Goal: Task Accomplishment & Management: Manage account settings

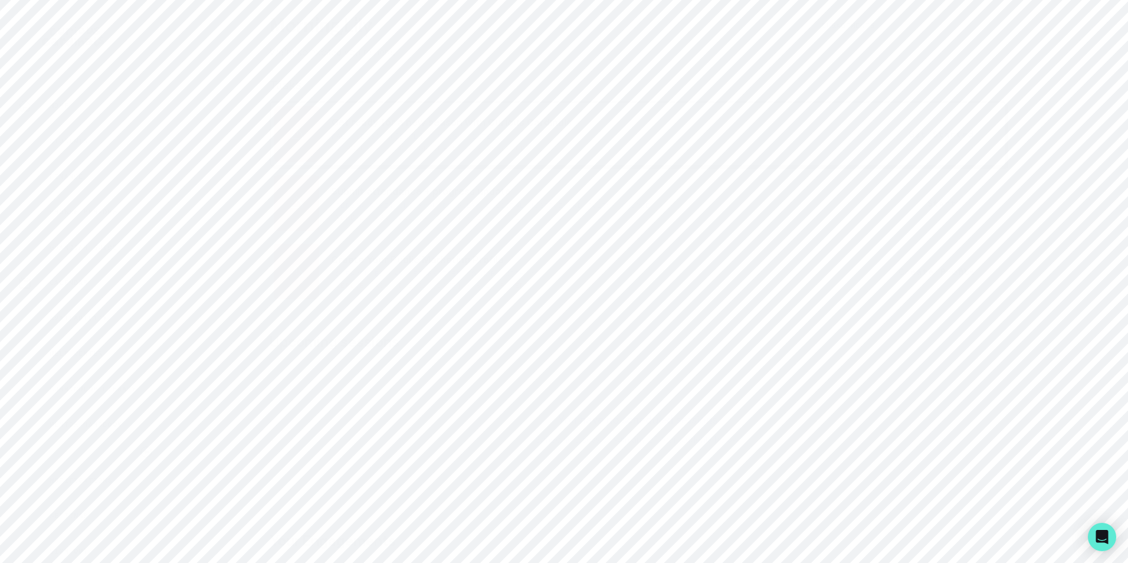
scroll to position [161, 0]
click at [87, 329] on div "Admin Data" at bounding box center [81, 334] width 127 height 14
click at [257, 75] on p "Users" at bounding box center [253, 74] width 30 height 14
click at [280, 131] on input "Search user by name or email" at bounding box center [637, 122] width 943 height 30
paste input "[PERSON_NAME][EMAIL_ADDRESS][DOMAIN_NAME]"
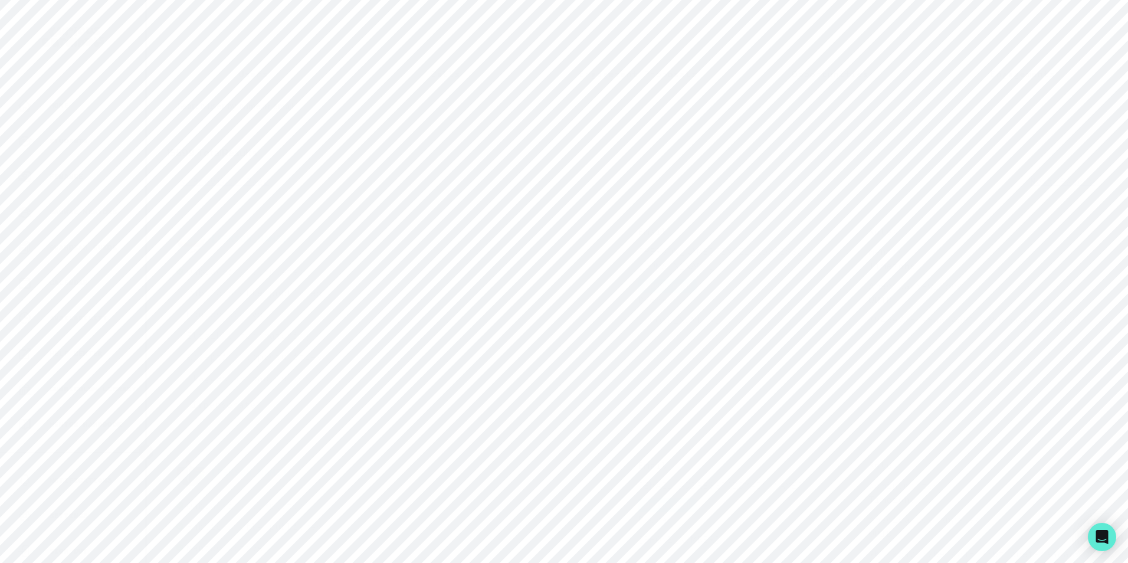
type input "[PERSON_NAME][EMAIL_ADDRESS][DOMAIN_NAME]"
click at [342, 135] on input "[PERSON_NAME][EMAIL_ADDRESS][DOMAIN_NAME]" at bounding box center [637, 122] width 943 height 30
type input "[PERSON_NAME][EMAIL_ADDRESS][DOMAIN_NAME]"
click at [206, 373] on p "[PERSON_NAME] ([PERSON_NAME][EMAIL_ADDRESS][PERSON_NAME][DOMAIN_NAME])" at bounding box center [406, 366] width 461 height 14
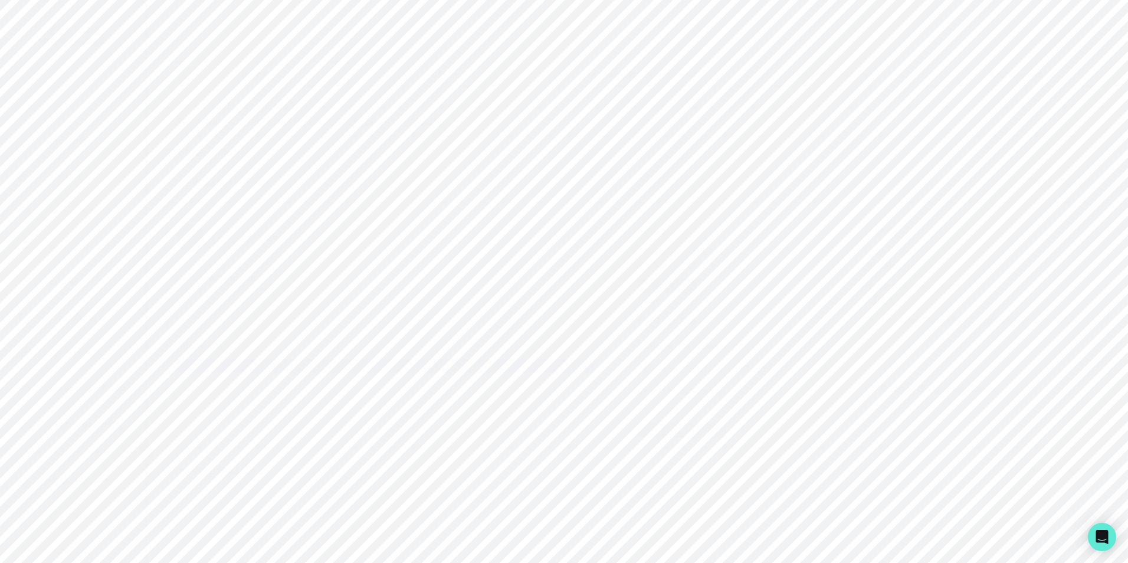
click at [206, 373] on p "[PERSON_NAME] ([PERSON_NAME][EMAIL_ADDRESS][PERSON_NAME][DOMAIN_NAME])" at bounding box center [406, 366] width 461 height 14
drag, startPoint x: 234, startPoint y: 374, endPoint x: 178, endPoint y: 376, distance: 55.5
click at [178, 373] on p "[PERSON_NAME] ([PERSON_NAME][EMAIL_ADDRESS][PERSON_NAME][DOMAIN_NAME])" at bounding box center [406, 366] width 461 height 14
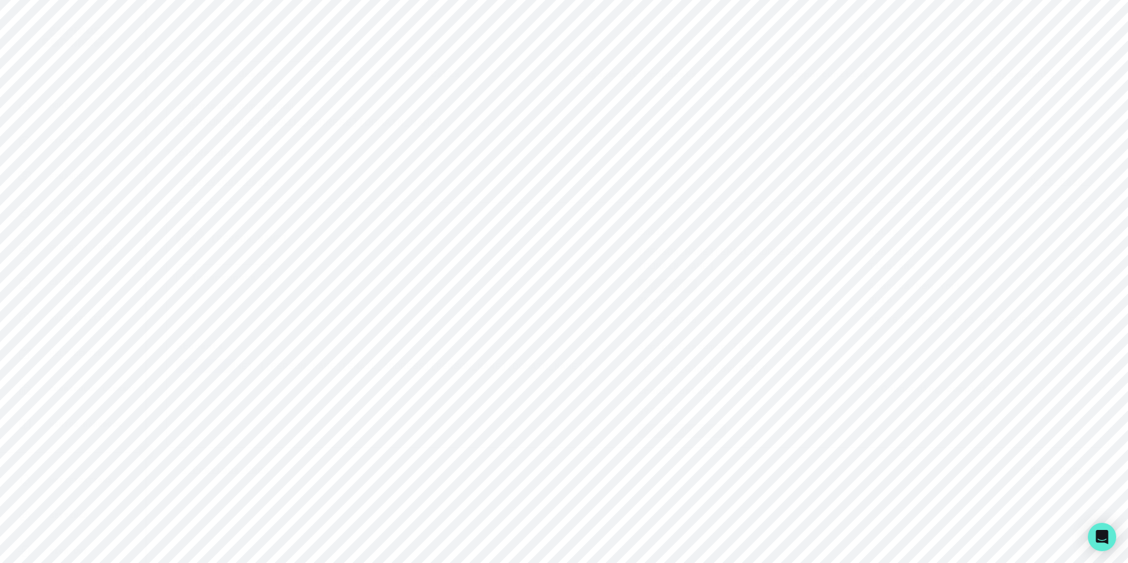
copy p "[PERSON_NAME]"
click at [1023, 70] on p "Engagements" at bounding box center [1022, 74] width 65 height 14
click at [615, 148] on input "Engagement Title" at bounding box center [637, 138] width 311 height 24
paste input "[PERSON_NAME]"
type input "[PERSON_NAME]"
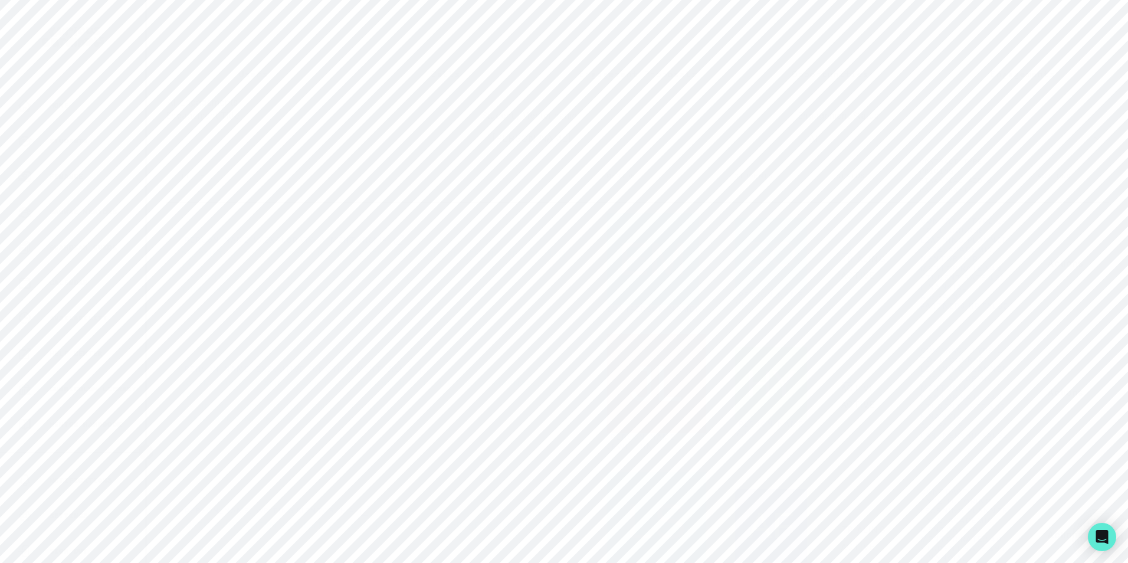
click button "submit" at bounding box center [0, 0] width 0 height 0
click at [565, 288] on link "[PERSON_NAME]" at bounding box center [589, 289] width 49 height 18
click at [681, 279] on p "Engagements" at bounding box center [682, 275] width 65 height 14
click at [786, 348] on p "ACTIVE" at bounding box center [794, 342] width 324 height 14
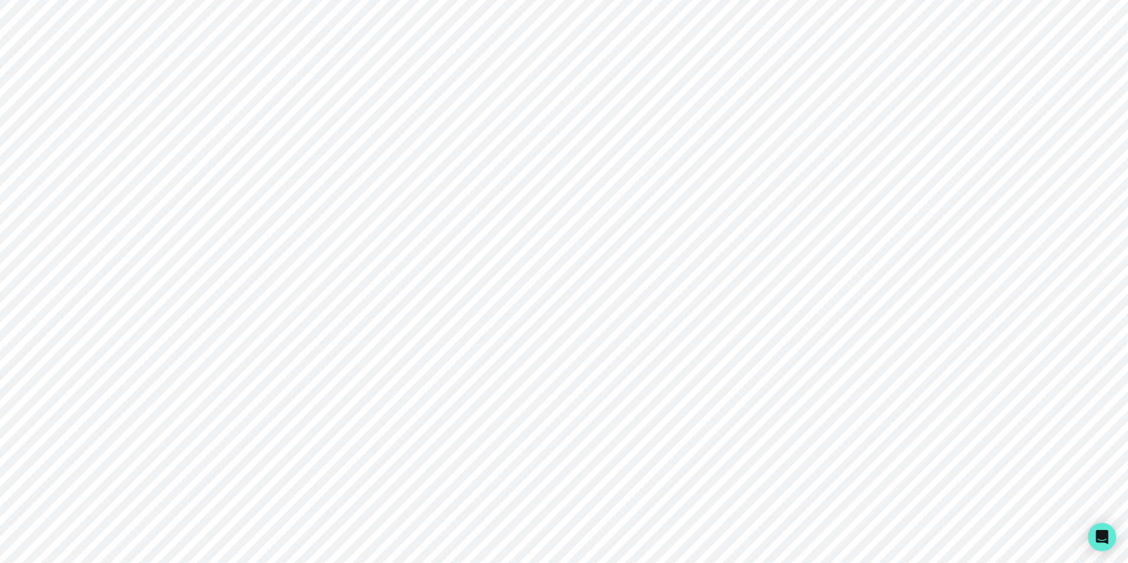
scroll to position [0, 0]
click at [297, 146] on input "Engagement Title" at bounding box center [321, 138] width 311 height 24
paste input "[PERSON_NAME][EMAIL_ADDRESS][DOMAIN_NAME]"
type input "[PERSON_NAME][EMAIL_ADDRESS][DOMAIN_NAME]"
click at [256, 78] on p "Users" at bounding box center [253, 74] width 30 height 14
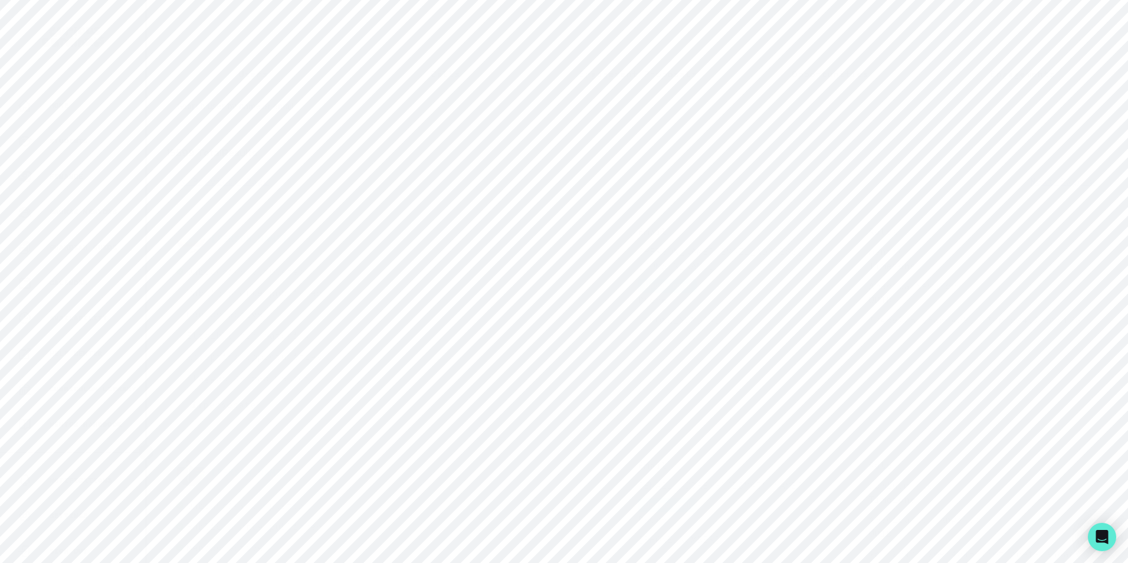
click at [263, 125] on input "Search user by name or email" at bounding box center [637, 122] width 943 height 30
paste input "[PERSON_NAME][EMAIL_ADDRESS][DOMAIN_NAME]"
type input "[PERSON_NAME][EMAIL_ADDRESS][DOMAIN_NAME]"
click at [365, 130] on input "[PERSON_NAME][EMAIL_ADDRESS][DOMAIN_NAME]" at bounding box center [637, 122] width 943 height 30
type input "[PERSON_NAME][EMAIL_ADDRESS][DOMAIN_NAME]"
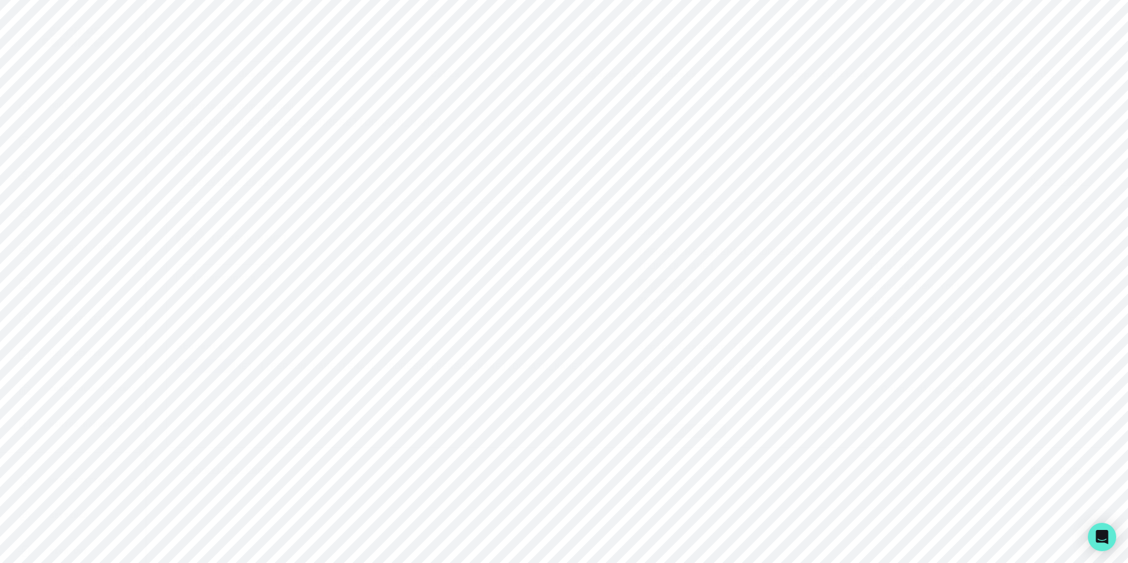
drag, startPoint x: 235, startPoint y: 375, endPoint x: 178, endPoint y: 382, distance: 58.3
click at [178, 382] on div "Students [PERSON_NAME] ([PERSON_NAME][EMAIL_ADDRESS][PERSON_NAME][DOMAIN_NAME])" at bounding box center [406, 388] width 461 height 99
copy p "[PERSON_NAME]"
click at [1007, 65] on button "Engagements" at bounding box center [1022, 73] width 192 height 25
click at [737, 149] on input "Engagement Title" at bounding box center [637, 138] width 311 height 24
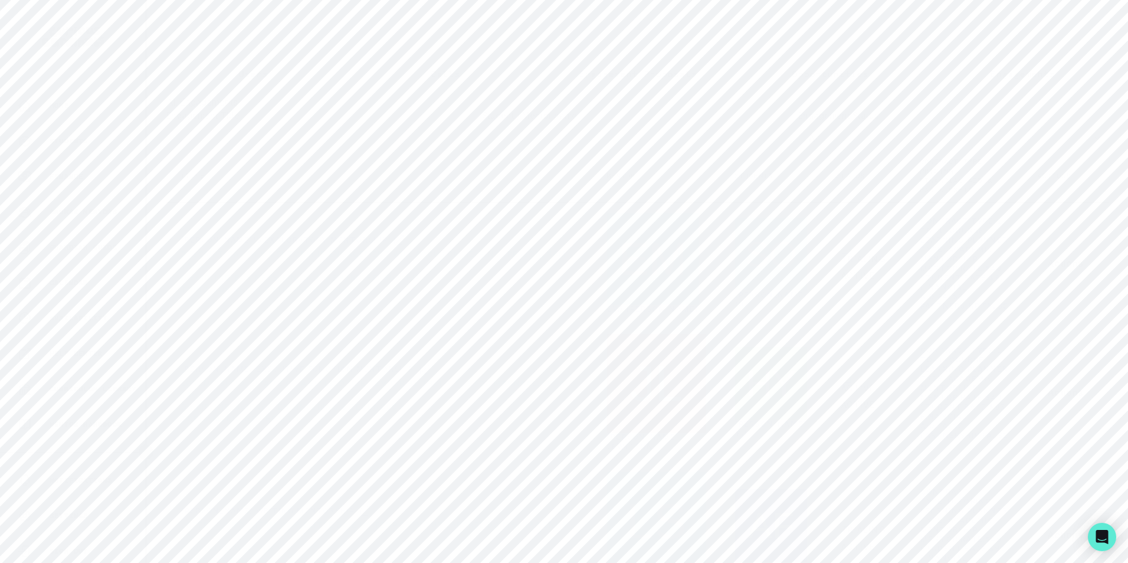
paste input "[PERSON_NAME]"
type input "[PERSON_NAME]"
click button "submit" at bounding box center [0, 0] width 0 height 0
click at [1087, 249] on button "Actions" at bounding box center [1060, 261] width 70 height 24
click at [1001, 278] on button "Edit" at bounding box center [1024, 277] width 140 height 19
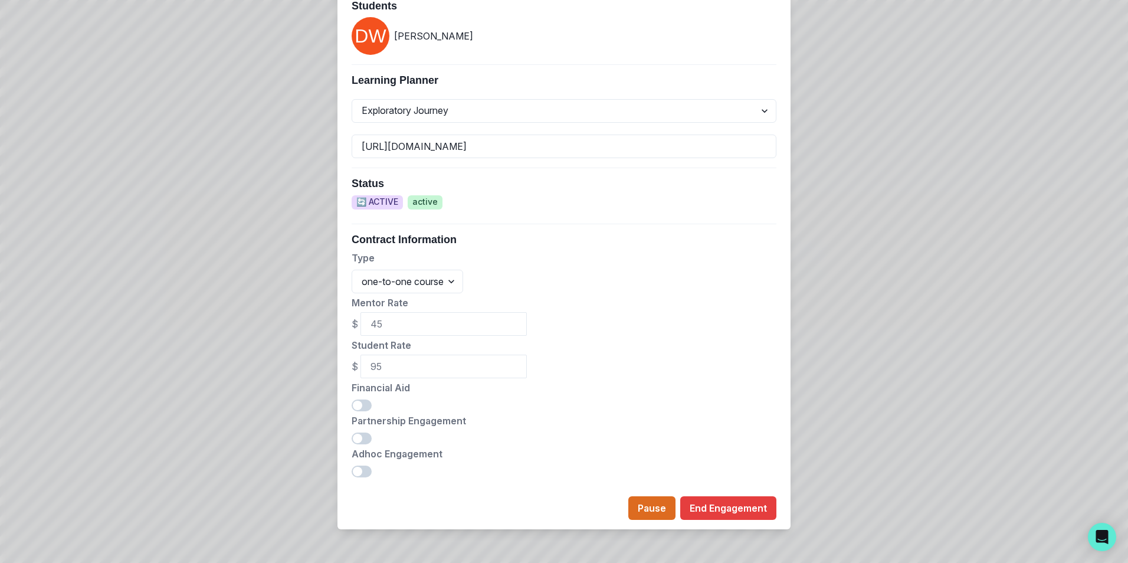
scroll to position [425, 0]
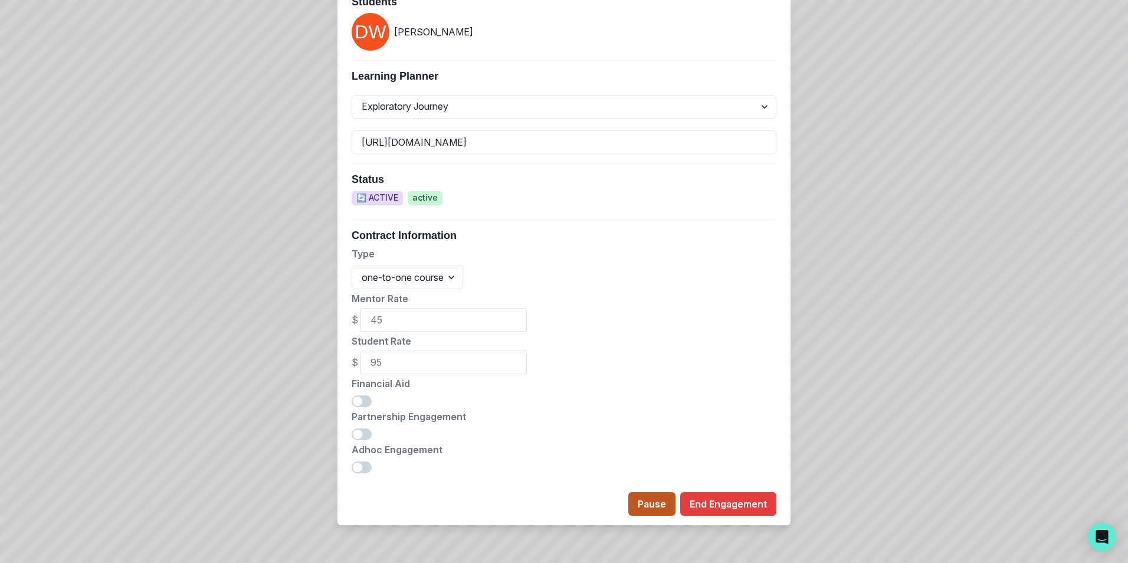
click at [654, 503] on button "Pause" at bounding box center [651, 504] width 47 height 24
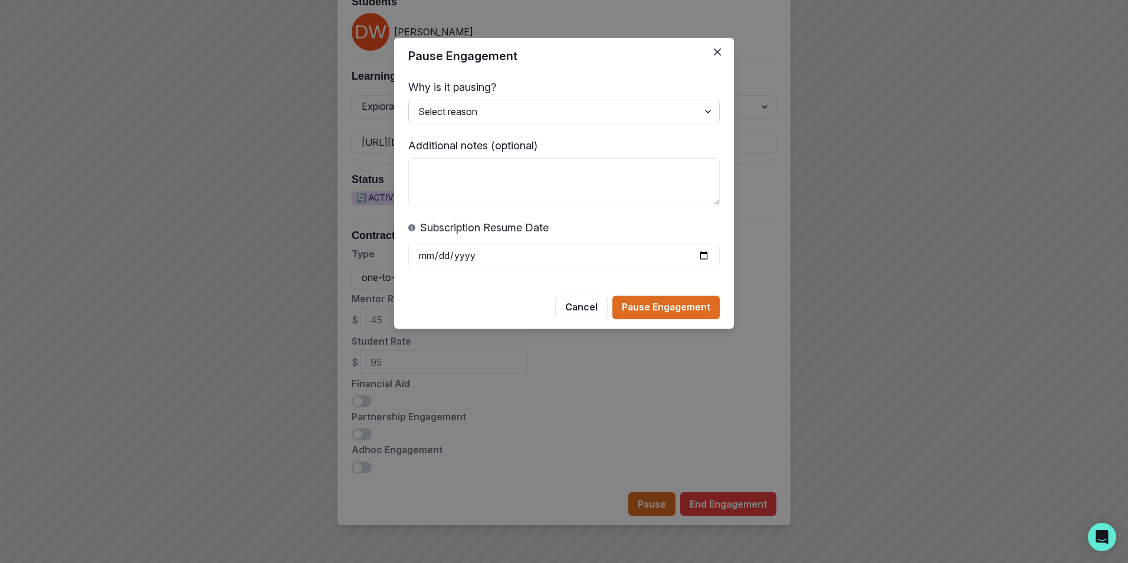
click at [601, 117] on select "Select reason Student busy Delayed start Mentor on vacation Other (please add a…" at bounding box center [564, 112] width 312 height 24
select select "Student busy"
click at [408, 100] on select "Select reason Student busy Delayed start Mentor on vacation Other (please add a…" at bounding box center [564, 112] width 312 height 24
click at [673, 306] on button "Pause Engagement" at bounding box center [665, 308] width 107 height 24
click at [699, 254] on input "date" at bounding box center [564, 256] width 312 height 24
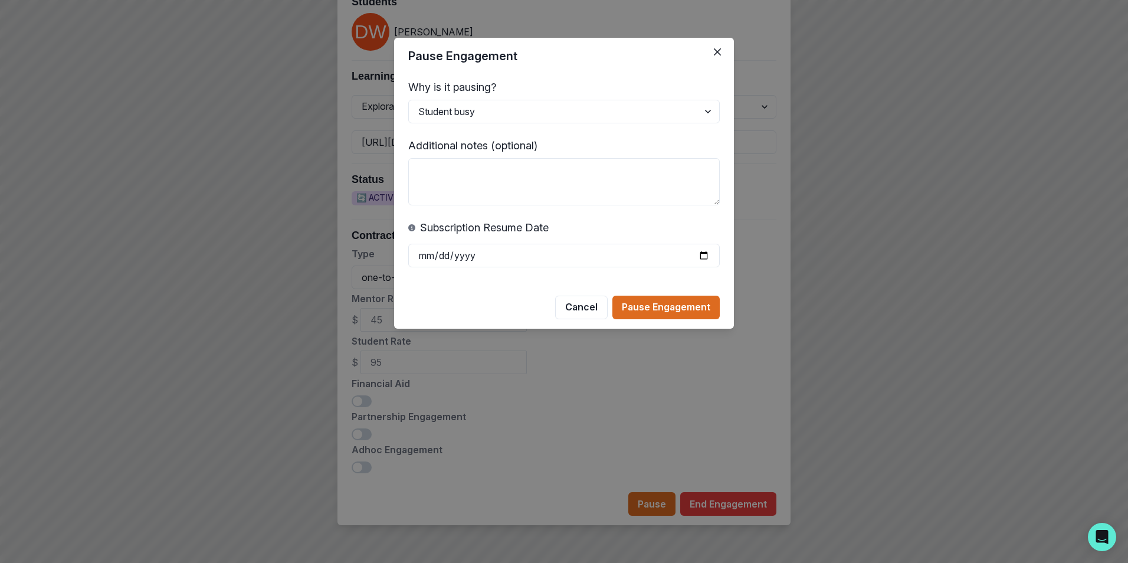
type input "[DATE]"
click at [668, 307] on button "Pause Engagement" at bounding box center [665, 308] width 107 height 24
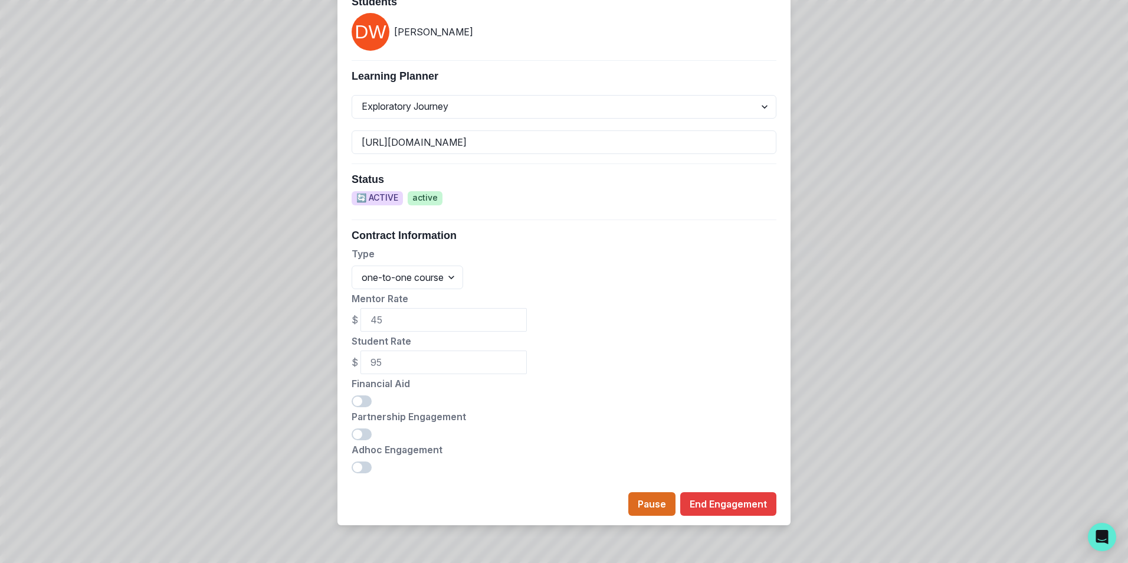
click at [225, 36] on div "Edit Engagement Engagement UUID 46ffc7f3-37c3-49bb-81a4-5c9f8199c2a4 Current Me…" at bounding box center [564, 281] width 1128 height 563
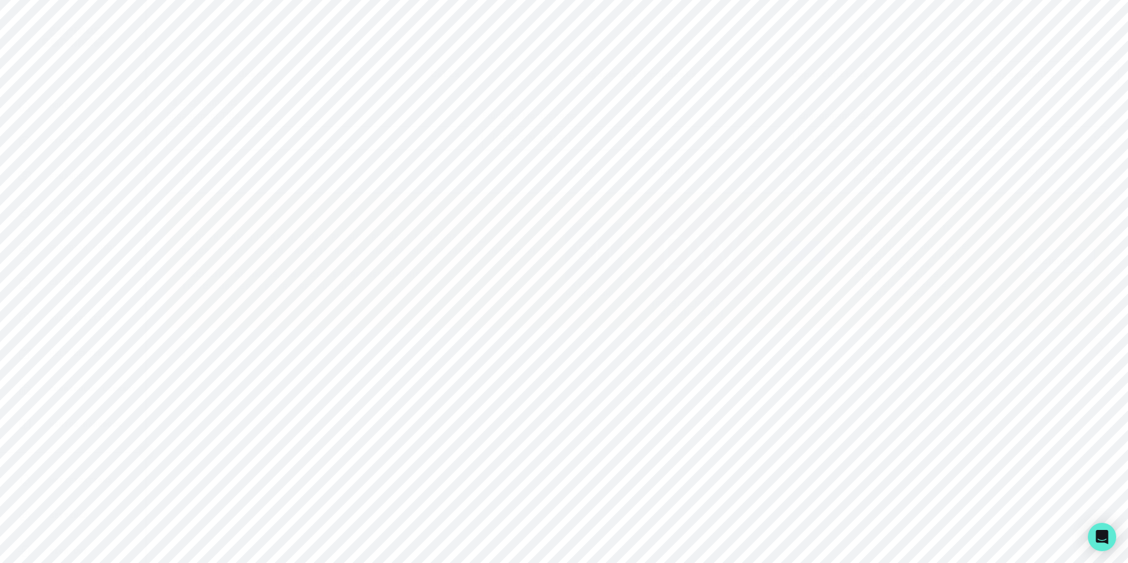
click at [257, 71] on p "Users" at bounding box center [253, 74] width 30 height 14
click at [243, 136] on input "Search user by name or email" at bounding box center [637, 122] width 943 height 30
type input "t"
paste input "[PERSON_NAME]"
type input "[PERSON_NAME]"
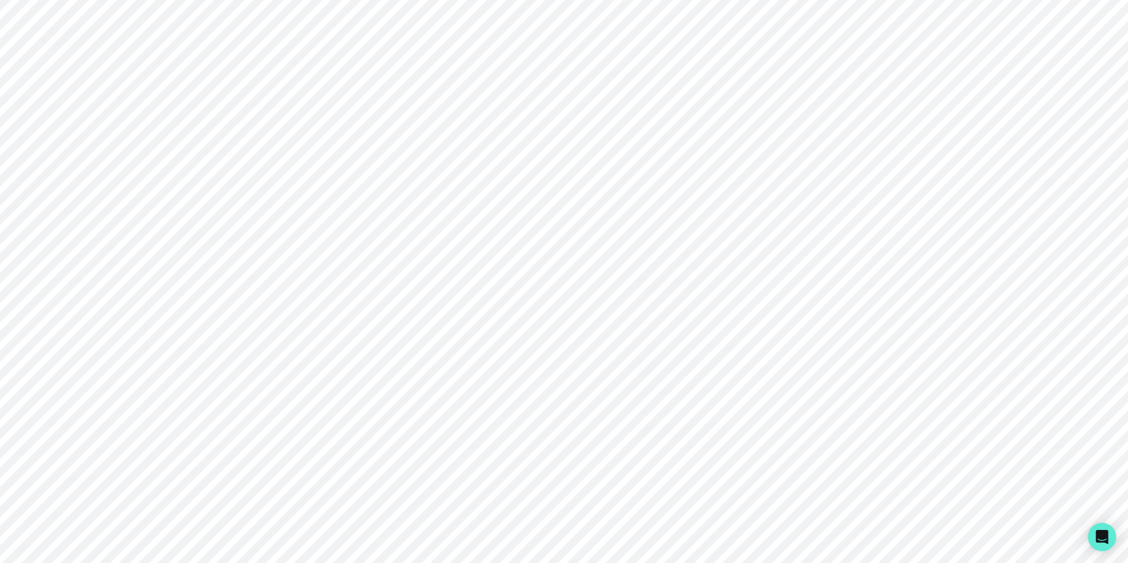
click at [650, 372] on icon "Copied to clipboard" at bounding box center [647, 368] width 8 height 8
click at [263, 134] on input "[PERSON_NAME]" at bounding box center [637, 122] width 943 height 30
paste input "[EMAIL_ADDRESS][DOMAIN_NAME]"
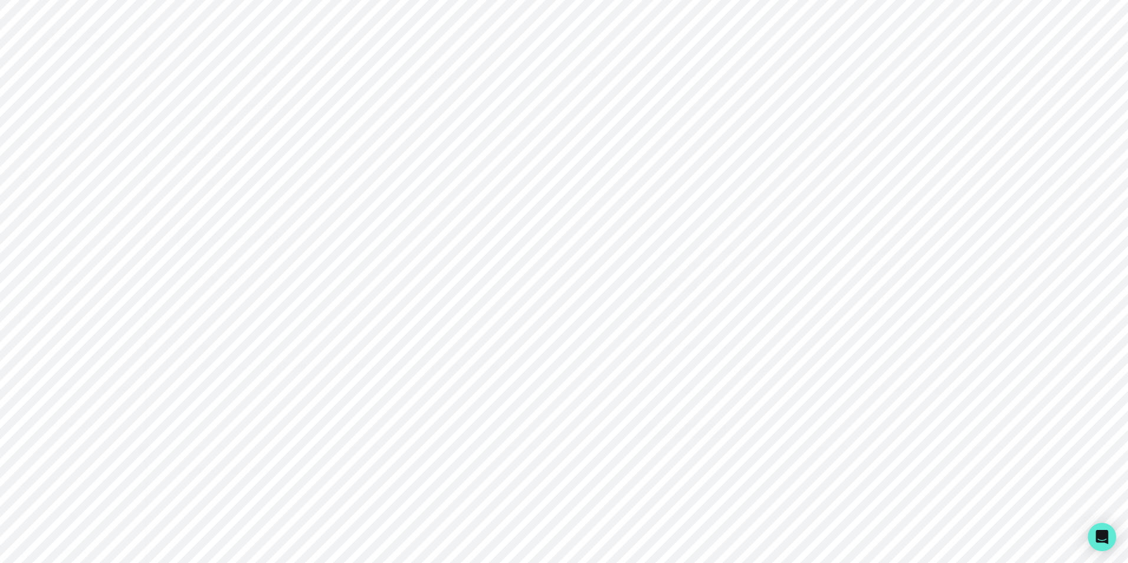
type input "[EMAIL_ADDRESS][DOMAIN_NAME]"
drag, startPoint x: 233, startPoint y: 377, endPoint x: 170, endPoint y: 376, distance: 63.1
click at [170, 376] on div "[PERSON_NAME] Impersonate Confirmation Are you sure? Impersonating means that w…" at bounding box center [637, 324] width 943 height 245
copy p "[PERSON_NAME]"
click at [258, 116] on input "[EMAIL_ADDRESS][DOMAIN_NAME]" at bounding box center [637, 122] width 943 height 30
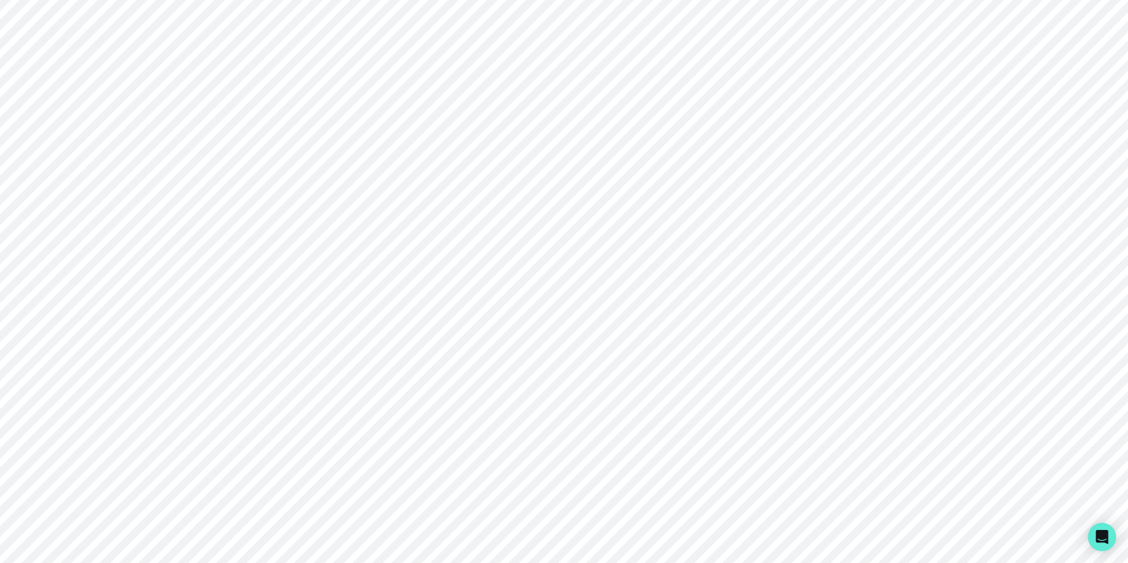
click at [252, 131] on input "[EMAIL_ADDRESS][DOMAIN_NAME]" at bounding box center [637, 122] width 943 height 30
paste input "[PERSON_NAME]"
type input "[PERSON_NAME]"
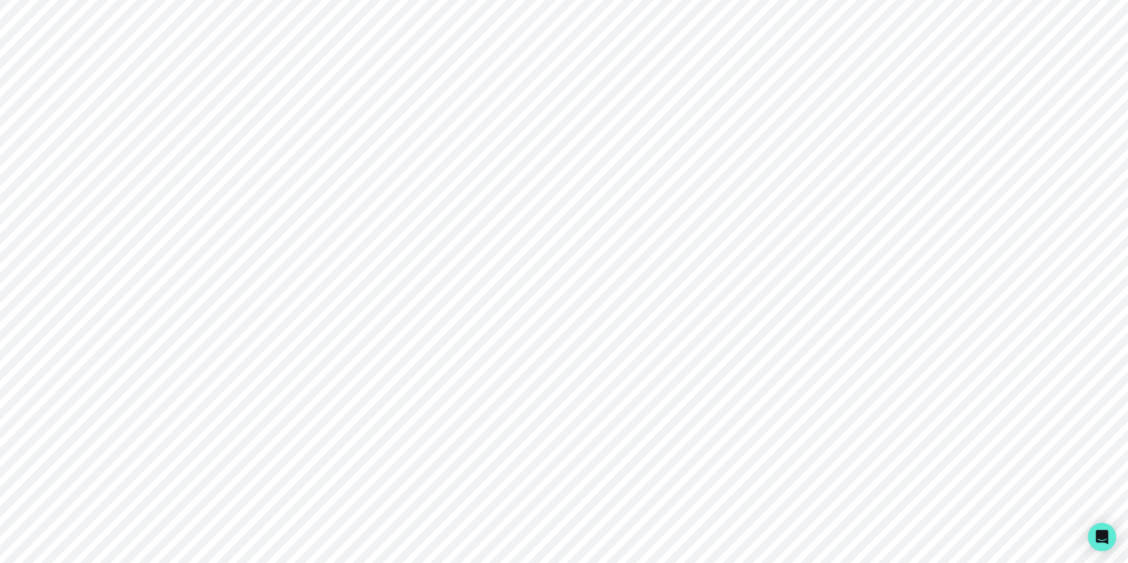
click at [289, 134] on input "[PERSON_NAME]" at bounding box center [637, 122] width 943 height 30
click at [180, 130] on input "[PERSON_NAME]" at bounding box center [637, 122] width 943 height 30
click at [273, 130] on input "[PERSON_NAME]" at bounding box center [637, 122] width 943 height 30
click at [273, 129] on input "[PERSON_NAME]" at bounding box center [637, 122] width 943 height 30
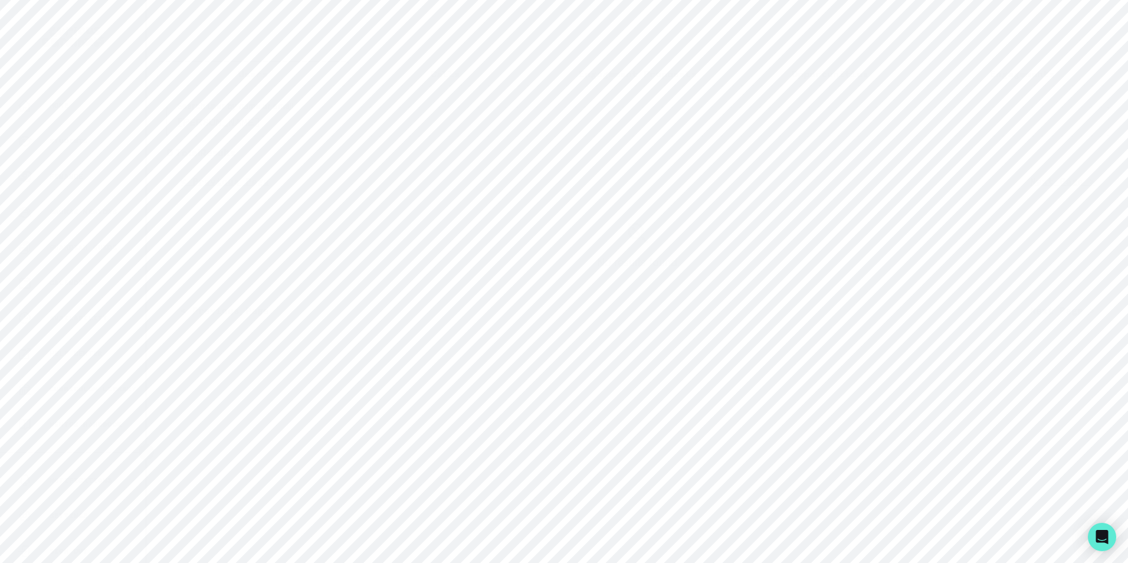
click at [323, 132] on input "[PERSON_NAME]" at bounding box center [637, 122] width 943 height 30
paste input "[EMAIL_ADDRESS][DOMAIN_NAME]"
type input "[EMAIL_ADDRESS][DOMAIN_NAME]"
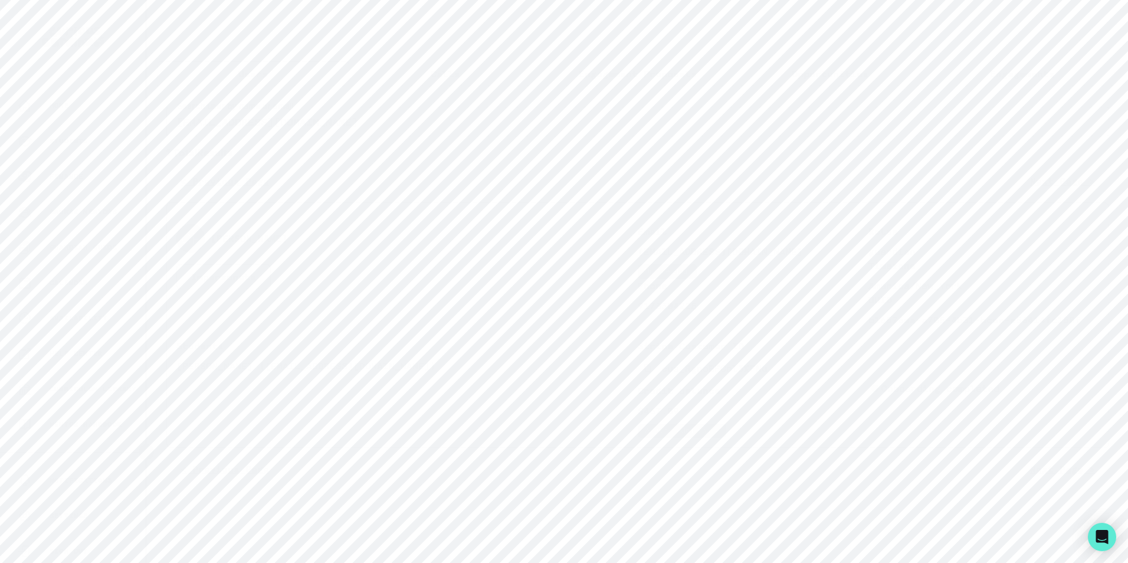
click at [236, 136] on input "[EMAIL_ADDRESS][DOMAIN_NAME]" at bounding box center [637, 122] width 943 height 30
paste input "[EMAIL_ADDRESS][PERSON_NAME]"
type input "[EMAIL_ADDRESS][PERSON_NAME][DOMAIN_NAME]"
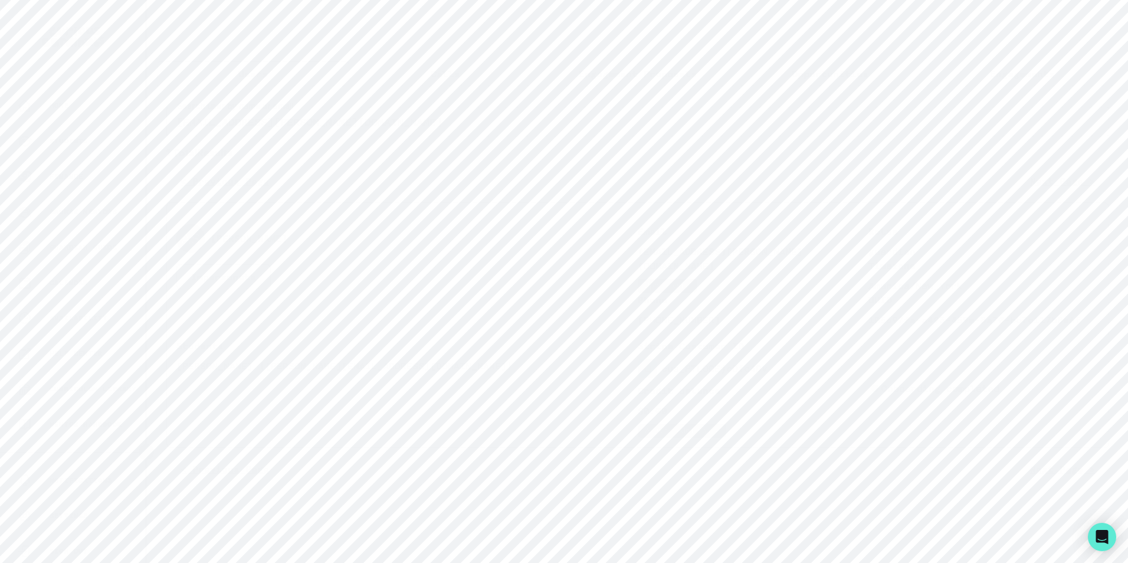
click at [646, 372] on icon "Copied to clipboard" at bounding box center [647, 368] width 8 height 8
click at [283, 135] on input "[EMAIL_ADDRESS][PERSON_NAME][DOMAIN_NAME]" at bounding box center [637, 122] width 943 height 30
click at [283, 134] on input "[EMAIL_ADDRESS][PERSON_NAME][DOMAIN_NAME]" at bounding box center [637, 122] width 943 height 30
paste input "nilou@niloupr"
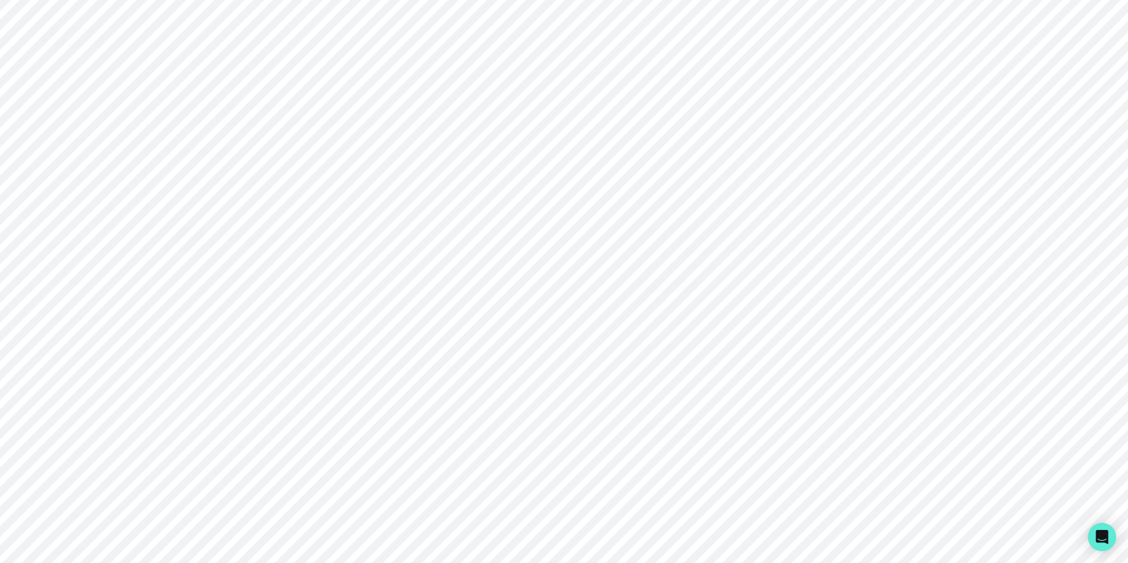
type input "[EMAIL_ADDRESS][DOMAIN_NAME]"
click at [648, 372] on icon "Copied to clipboard" at bounding box center [647, 369] width 6 height 8
drag, startPoint x: 180, startPoint y: 372, endPoint x: 240, endPoint y: 377, distance: 59.8
click at [240, 373] on p "[PERSON_NAME] ([PERSON_NAME][EMAIL_ADDRESS][DOMAIN_NAME])" at bounding box center [406, 366] width 461 height 14
drag, startPoint x: 240, startPoint y: 377, endPoint x: 232, endPoint y: 379, distance: 8.0
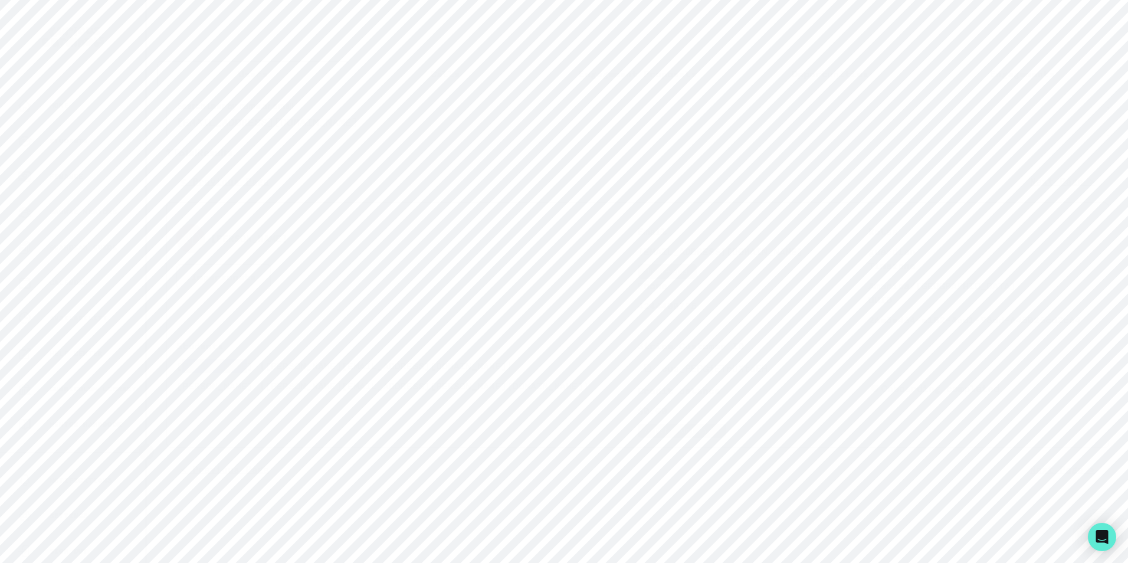
click at [238, 373] on p "[PERSON_NAME] ([PERSON_NAME][EMAIL_ADDRESS][DOMAIN_NAME])" at bounding box center [406, 366] width 461 height 14
drag, startPoint x: 176, startPoint y: 374, endPoint x: 256, endPoint y: 371, distance: 79.7
click at [256, 371] on p "[PERSON_NAME] ([PERSON_NAME][EMAIL_ADDRESS][DOMAIN_NAME])" at bounding box center [406, 366] width 461 height 14
copy p "[PERSON_NAME]"
click at [359, 388] on p "[PERSON_NAME] ([PERSON_NAME][EMAIL_ADDRESS][PERSON_NAME][DOMAIN_NAME])" at bounding box center [406, 386] width 461 height 14
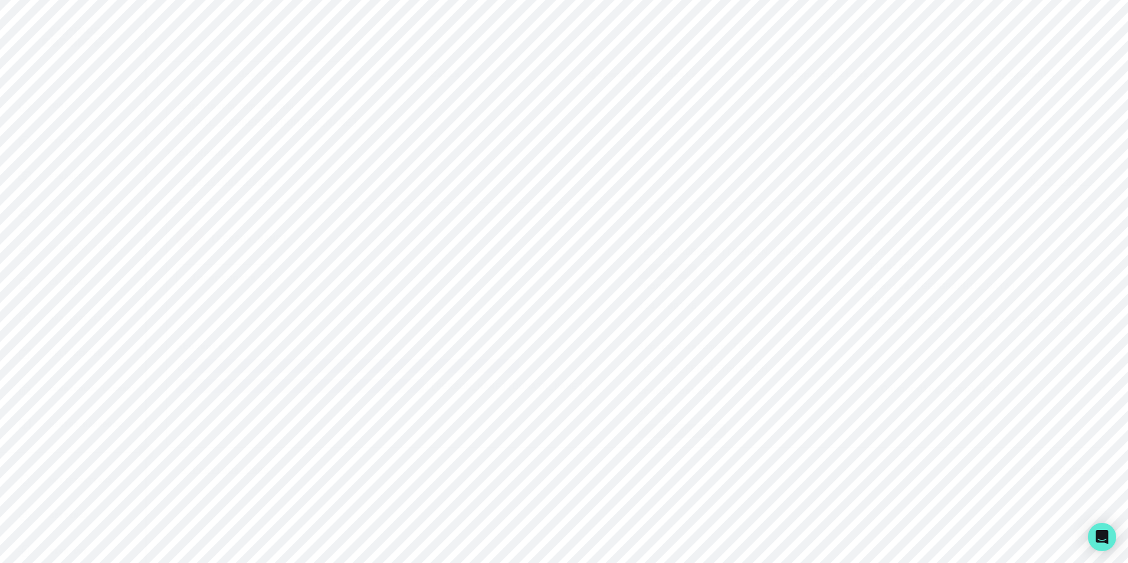
drag, startPoint x: 195, startPoint y: 377, endPoint x: 420, endPoint y: 408, distance: 226.3
click at [420, 408] on div "Students [PERSON_NAME] ([EMAIL_ADDRESS][DOMAIN_NAME]) [PERSON_NAME] ([PERSON_NA…" at bounding box center [406, 388] width 461 height 99
drag, startPoint x: 420, startPoint y: 408, endPoint x: 300, endPoint y: 402, distance: 119.9
click at [345, 413] on div "Students [PERSON_NAME] ([EMAIL_ADDRESS][DOMAIN_NAME]) [PERSON_NAME] ([PERSON_NA…" at bounding box center [406, 388] width 461 height 99
drag, startPoint x: 176, startPoint y: 375, endPoint x: 464, endPoint y: 392, distance: 288.5
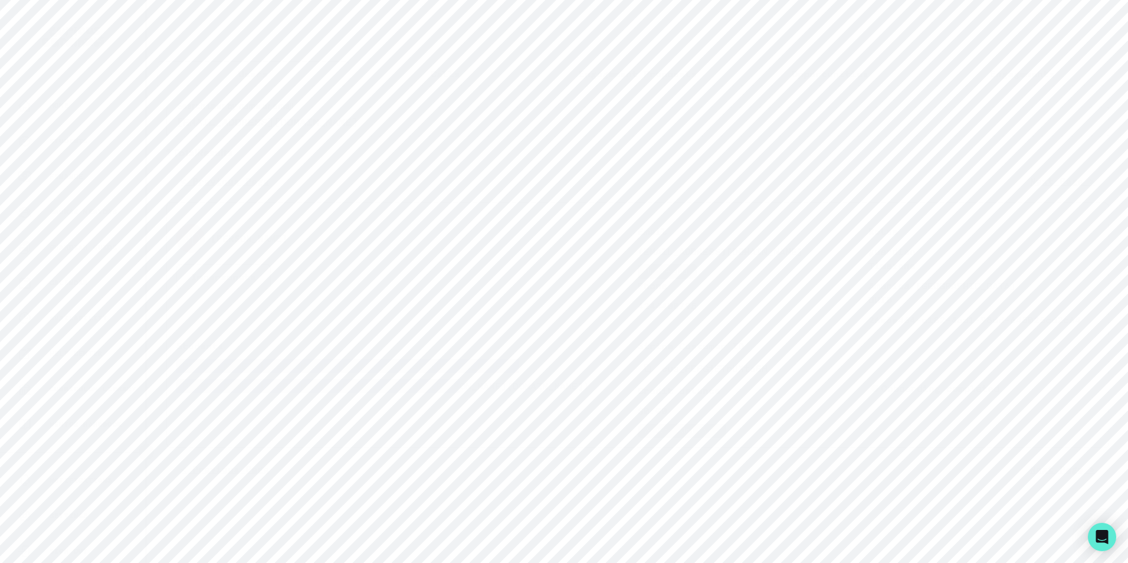
click at [464, 392] on div "Students [PERSON_NAME] ([EMAIL_ADDRESS][DOMAIN_NAME]) [PERSON_NAME] ([PERSON_NA…" at bounding box center [406, 388] width 461 height 99
drag, startPoint x: 1015, startPoint y: 69, endPoint x: 973, endPoint y: 85, distance: 44.8
click at [1015, 69] on p "Engagements" at bounding box center [1022, 74] width 65 height 14
click at [710, 140] on input "Engagement Title" at bounding box center [637, 138] width 311 height 24
paste input "[PERSON_NAME]"
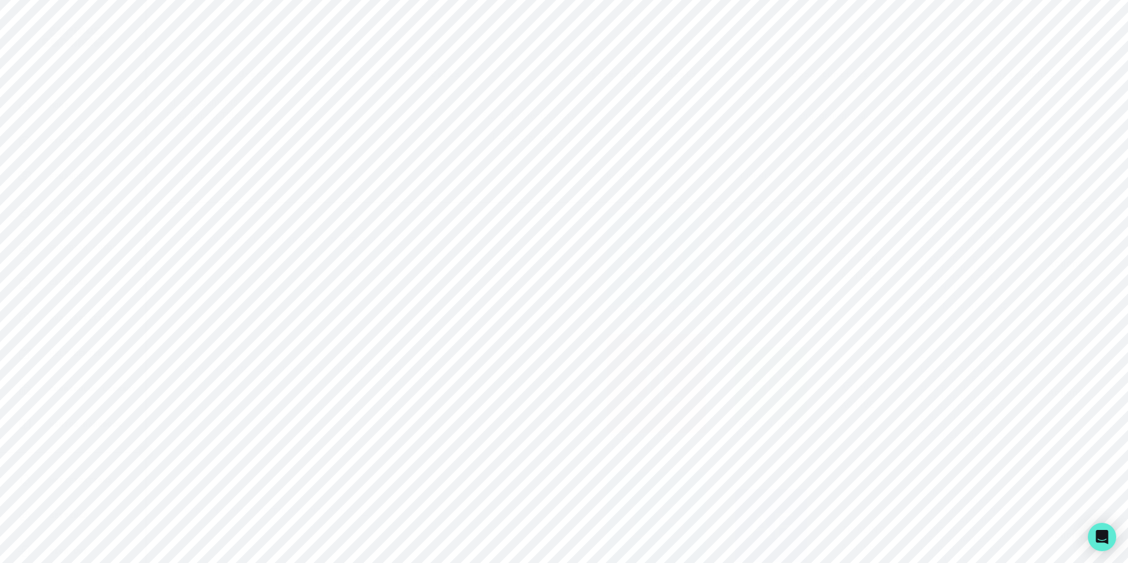
click button "submit" at bounding box center [0, 0] width 0 height 0
click at [492, 145] on input "[PERSON_NAME]" at bounding box center [637, 138] width 311 height 24
click button "submit" at bounding box center [0, 0] width 0 height 0
click at [615, 143] on input "[PERSON_NAME]" at bounding box center [637, 138] width 311 height 24
click at [522, 147] on input "[PERSON_NAME]" at bounding box center [637, 138] width 311 height 24
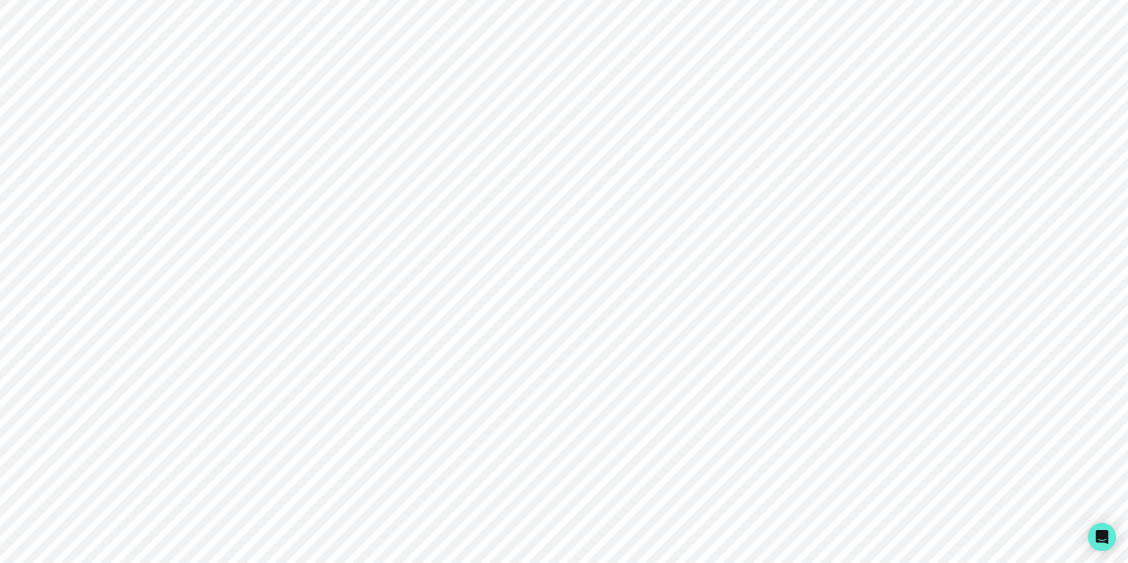
type input "[PERSON_NAME]"
click button "submit" at bounding box center [0, 0] width 0 height 0
click at [642, 261] on link "[PERSON_NAME]" at bounding box center [643, 252] width 73 height 18
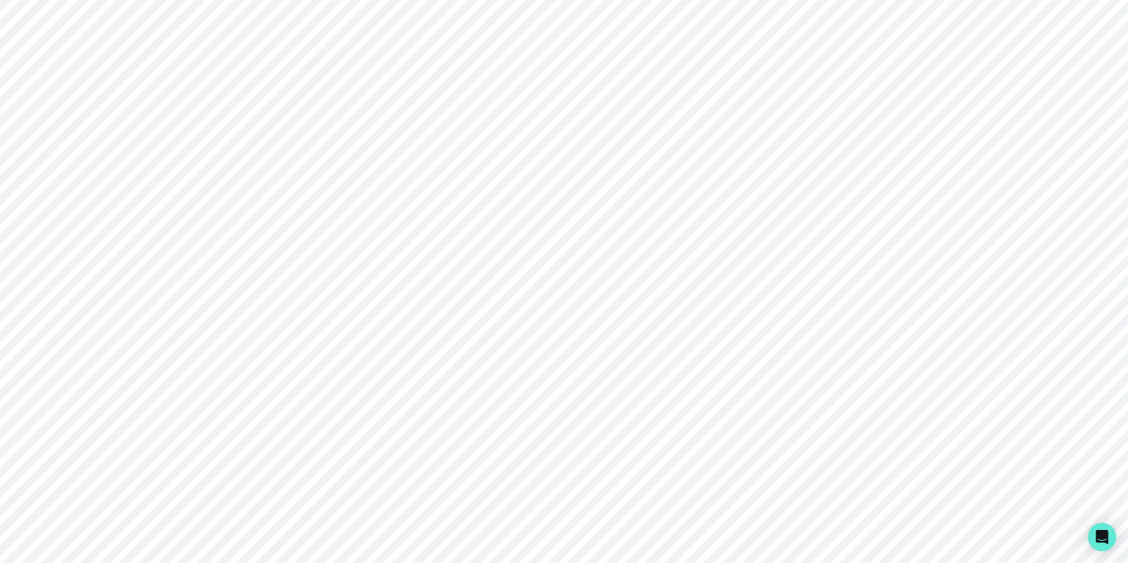
click at [678, 286] on p "Engagements" at bounding box center [682, 286] width 65 height 14
click at [959, 462] on icon "button" at bounding box center [962, 460] width 6 height 4
click at [949, 333] on icon "button" at bounding box center [952, 331] width 6 height 4
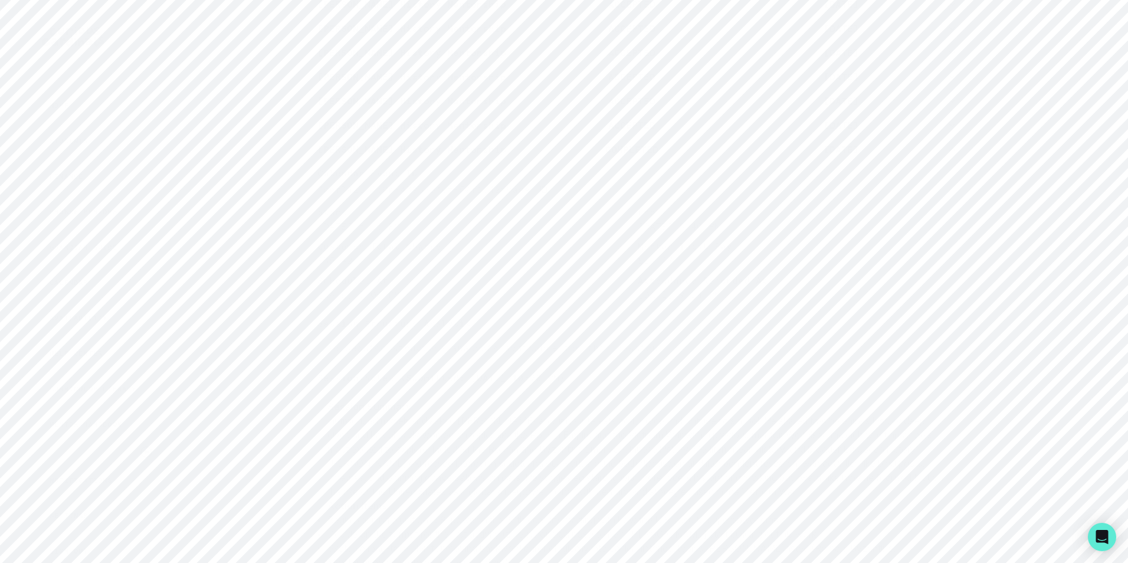
scroll to position [992, 0]
click at [946, 160] on icon "button" at bounding box center [952, 154] width 12 height 12
click at [956, 163] on icon "button" at bounding box center [962, 157] width 12 height 12
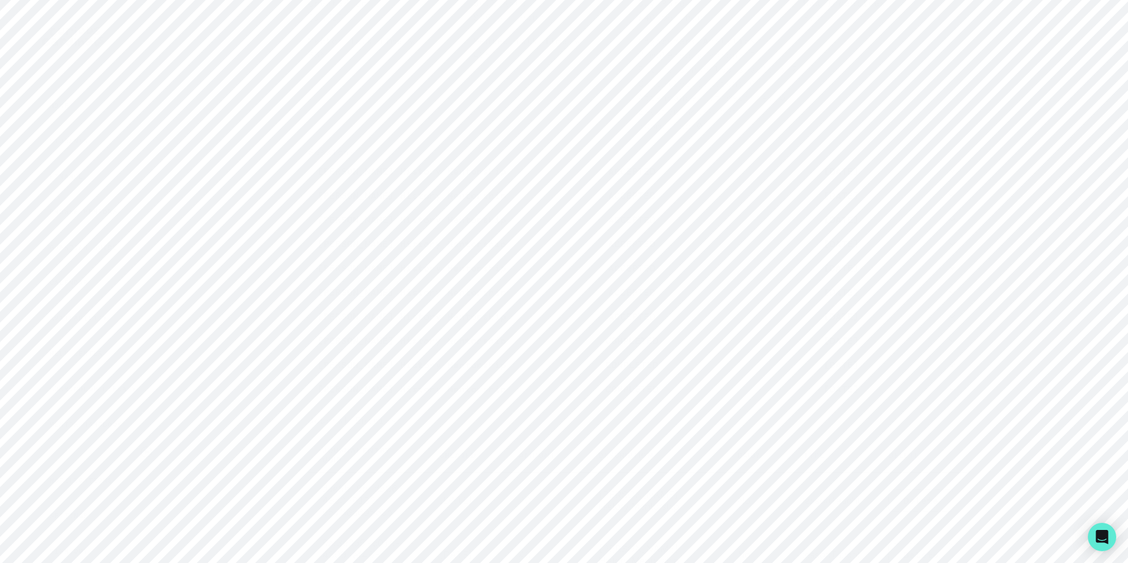
click at [946, 346] on icon "button" at bounding box center [952, 341] width 12 height 12
click at [1070, 293] on div "Home Students Finance Browse Mentors Guardian Guide Calendar Availability Help …" at bounding box center [564, 281] width 1128 height 563
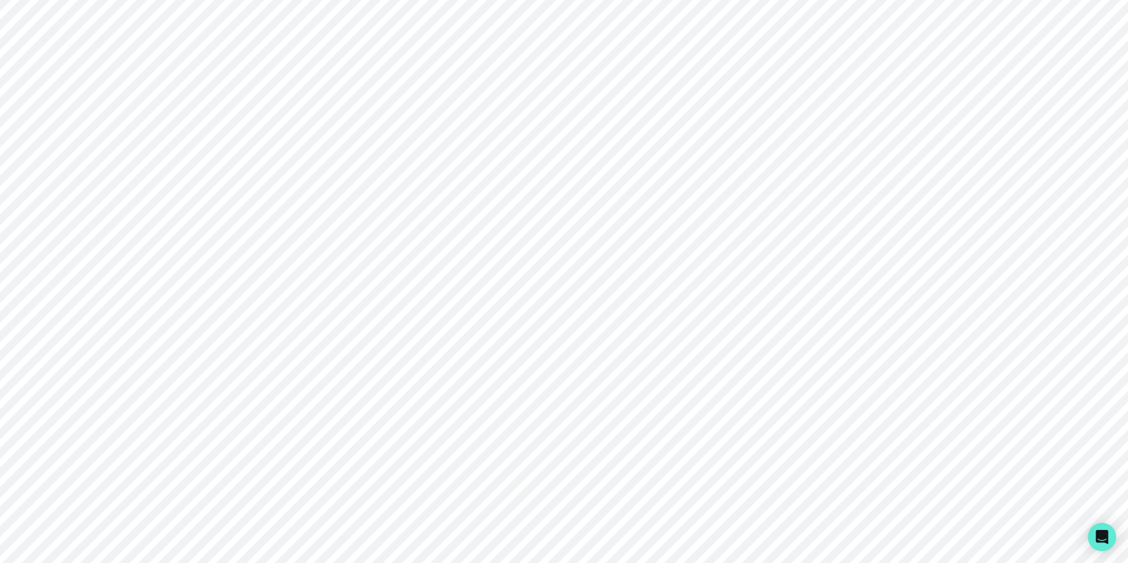
scroll to position [1146, 0]
click at [325, 164] on span at bounding box center [321, 159] width 9 height 9
click at [317, 160] on input "Recall" at bounding box center [317, 159] width 1 height 1
click at [880, 143] on p "Session Structure Analysis" at bounding box center [637, 136] width 641 height 14
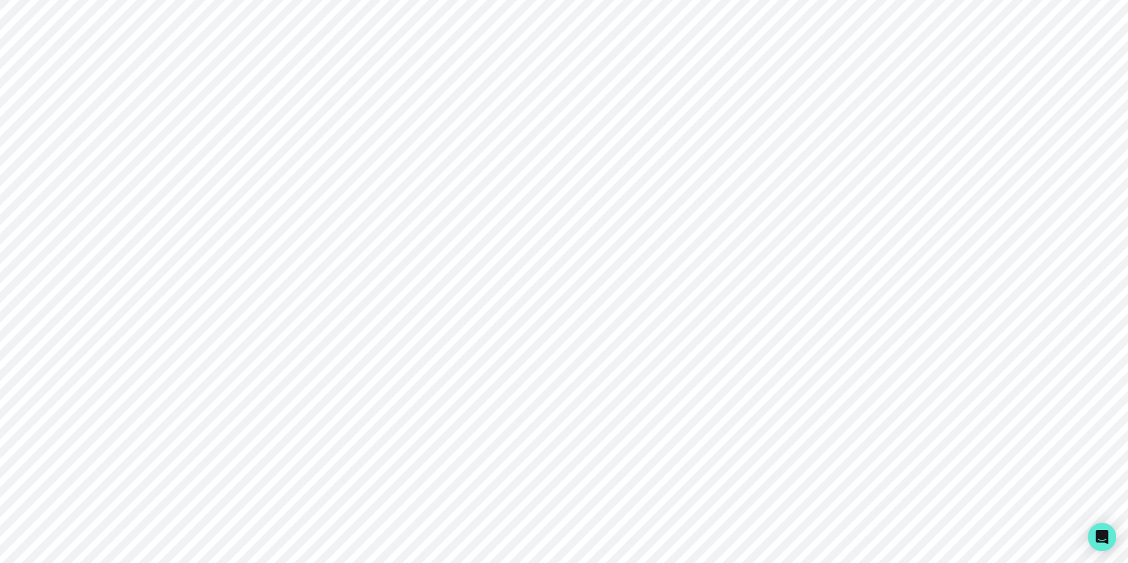
click at [946, 110] on icon "button" at bounding box center [952, 105] width 12 height 12
click at [949, 165] on icon "button" at bounding box center [952, 167] width 6 height 4
click at [949, 139] on icon "button" at bounding box center [952, 137] width 6 height 4
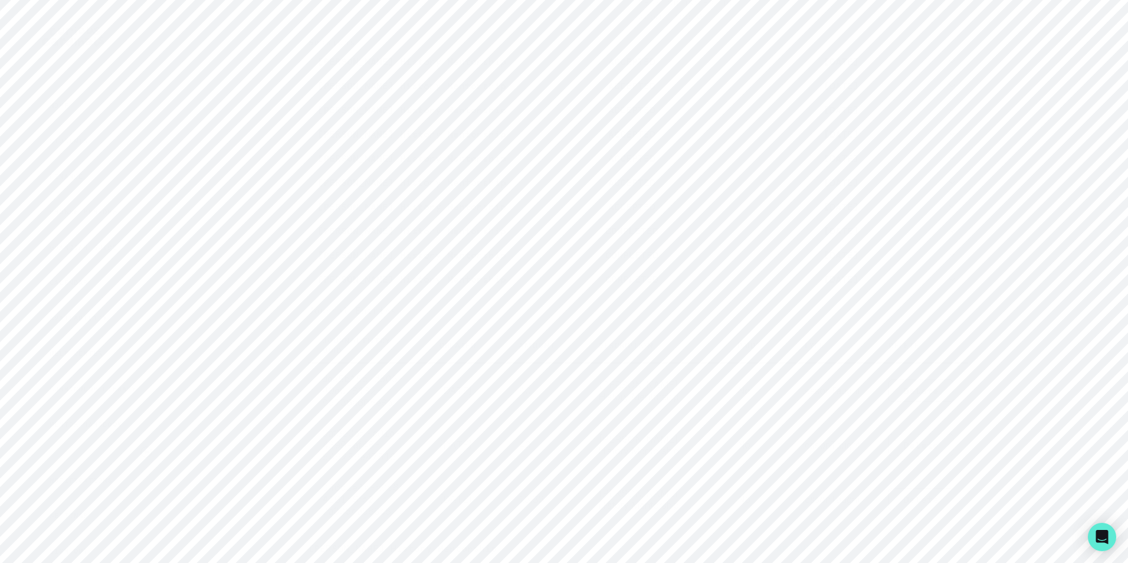
click at [949, 232] on icon "button" at bounding box center [952, 231] width 6 height 4
click at [1049, 326] on div "Home Students Finance Browse Mentors Guardian Guide Calendar Availability Help …" at bounding box center [564, 281] width 1128 height 563
click at [75, 103] on div "Home" at bounding box center [81, 106] width 127 height 14
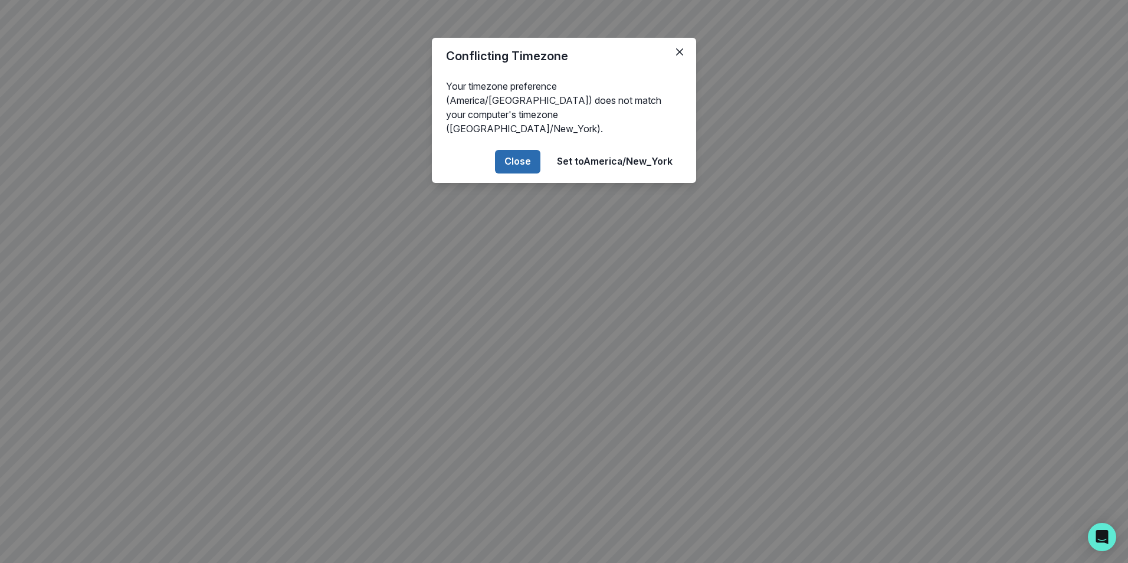
click at [510, 150] on button "Close" at bounding box center [517, 162] width 45 height 24
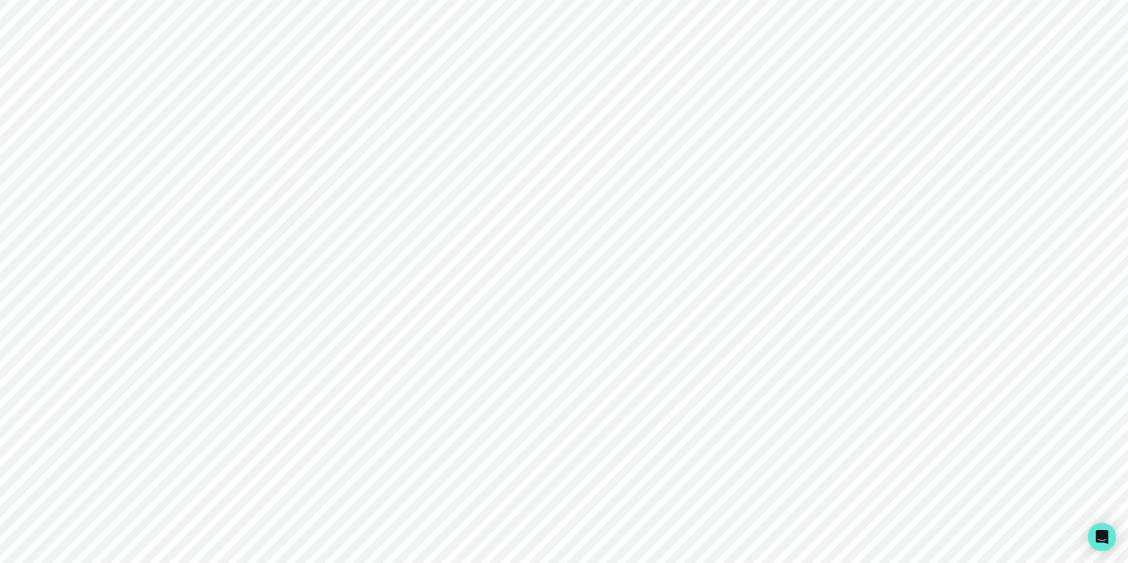
scroll to position [161, 0]
click at [80, 331] on p "Admin Data" at bounding box center [74, 333] width 48 height 9
click at [1024, 74] on p "Engagements" at bounding box center [1022, 74] width 65 height 14
click at [554, 159] on th "Title" at bounding box center [379, 176] width 426 height 53
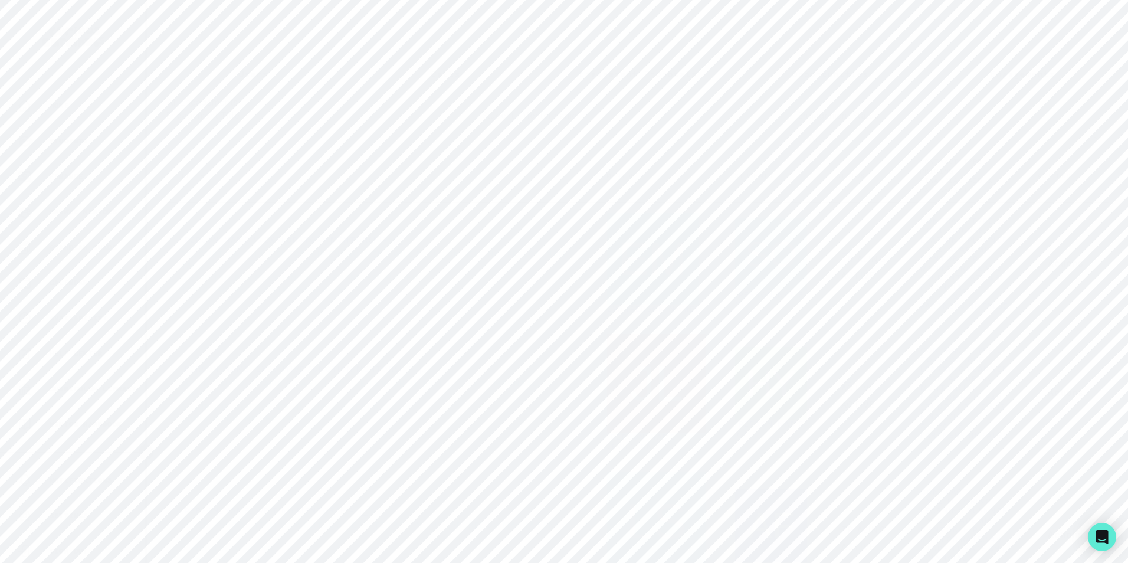
click at [545, 149] on input "Engagement Title" at bounding box center [637, 138] width 311 height 24
paste input "[PERSON_NAME]"
click button "submit" at bounding box center [0, 0] width 0 height 0
click at [492, 148] on input "[PERSON_NAME]" at bounding box center [637, 138] width 311 height 24
click at [520, 143] on input "[PERSON_NAME]" at bounding box center [637, 138] width 311 height 24
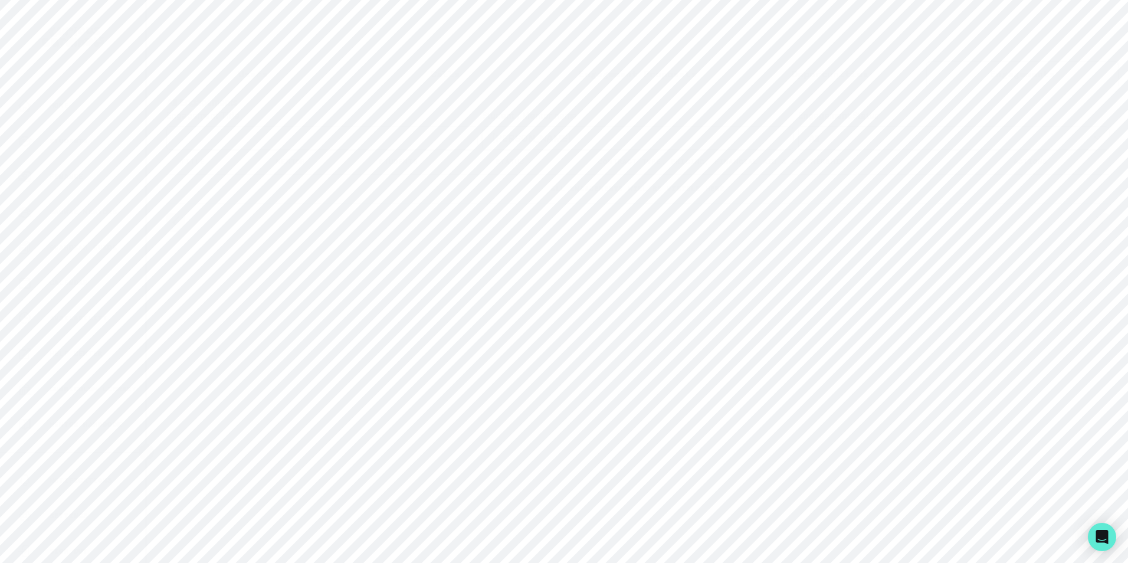
type input "[PERSON_NAME]"
click button "submit" at bounding box center [0, 0] width 0 height 0
click at [640, 153] on link "[PERSON_NAME]" at bounding box center [643, 144] width 73 height 18
click at [672, 333] on p "Engagements" at bounding box center [682, 326] width 65 height 14
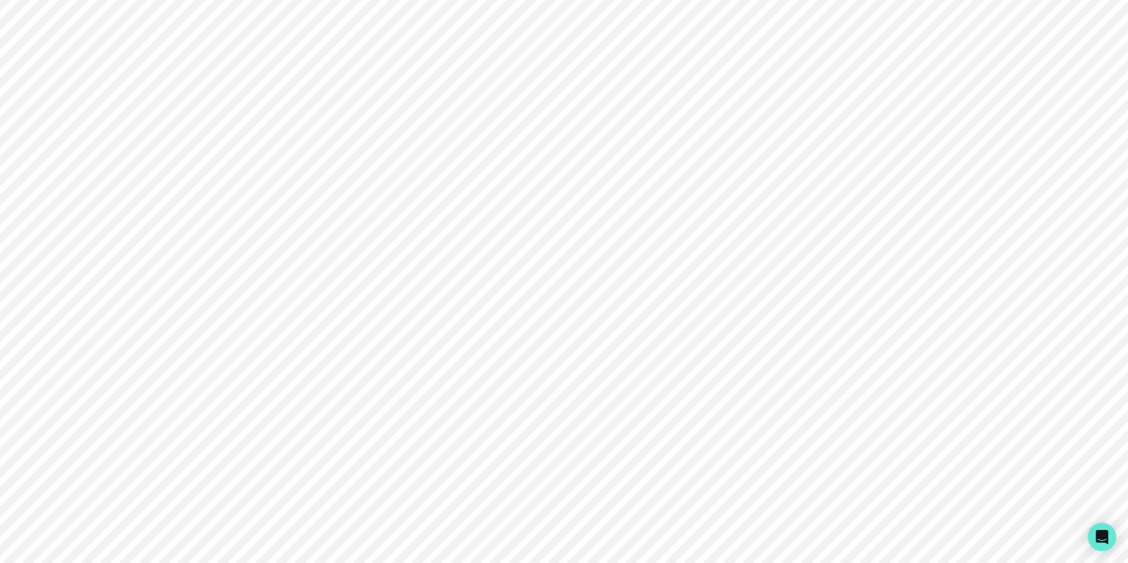
click at [788, 398] on p "ACTIVE" at bounding box center [794, 401] width 324 height 14
click at [636, 149] on input "Engagement Title" at bounding box center [637, 138] width 311 height 24
type input "[PERSON_NAME]"
click button "submit" at bounding box center [0, 0] width 0 height 0
